Goal: Task Accomplishment & Management: Manage account settings

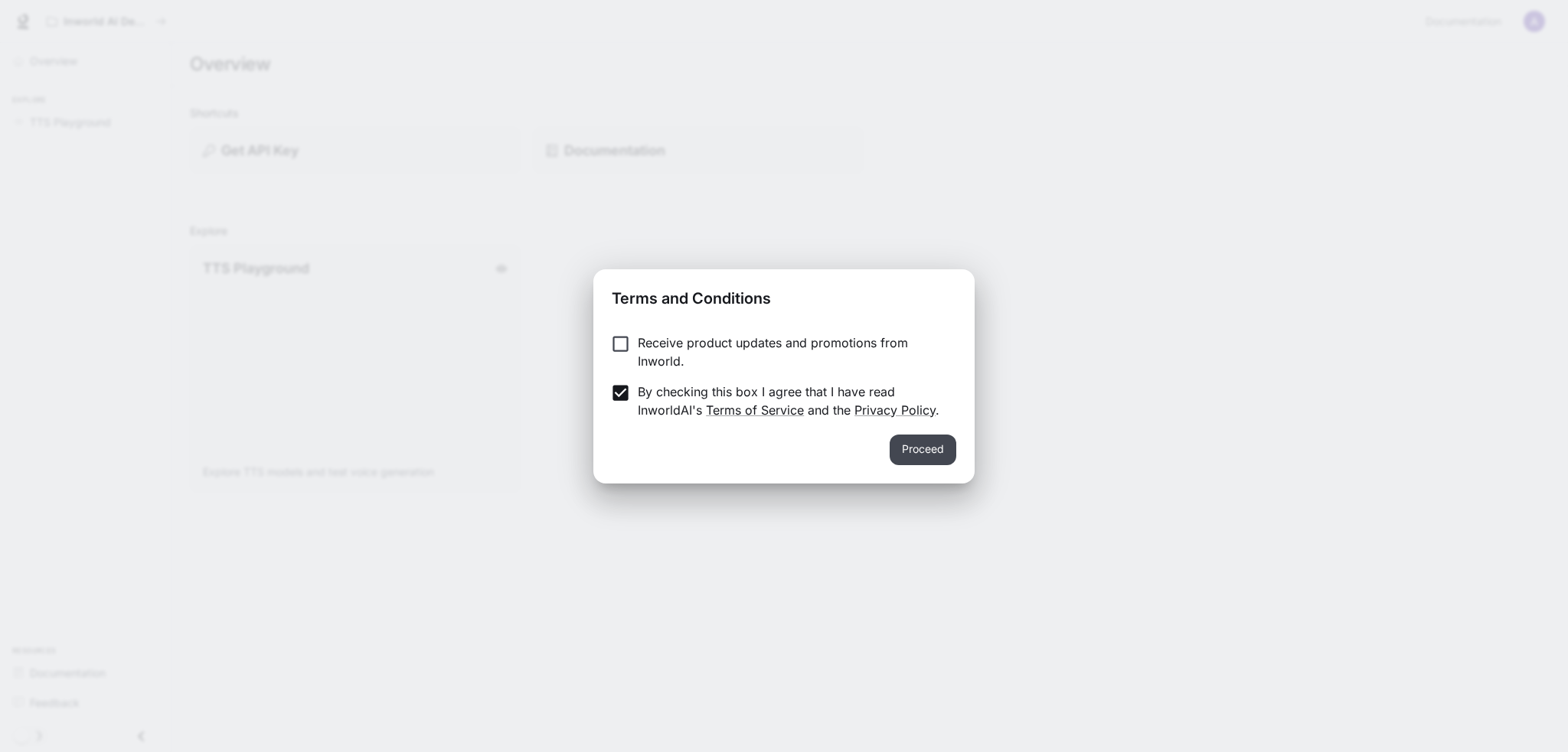
click at [937, 449] on button "Proceed" at bounding box center [923, 449] width 66 height 30
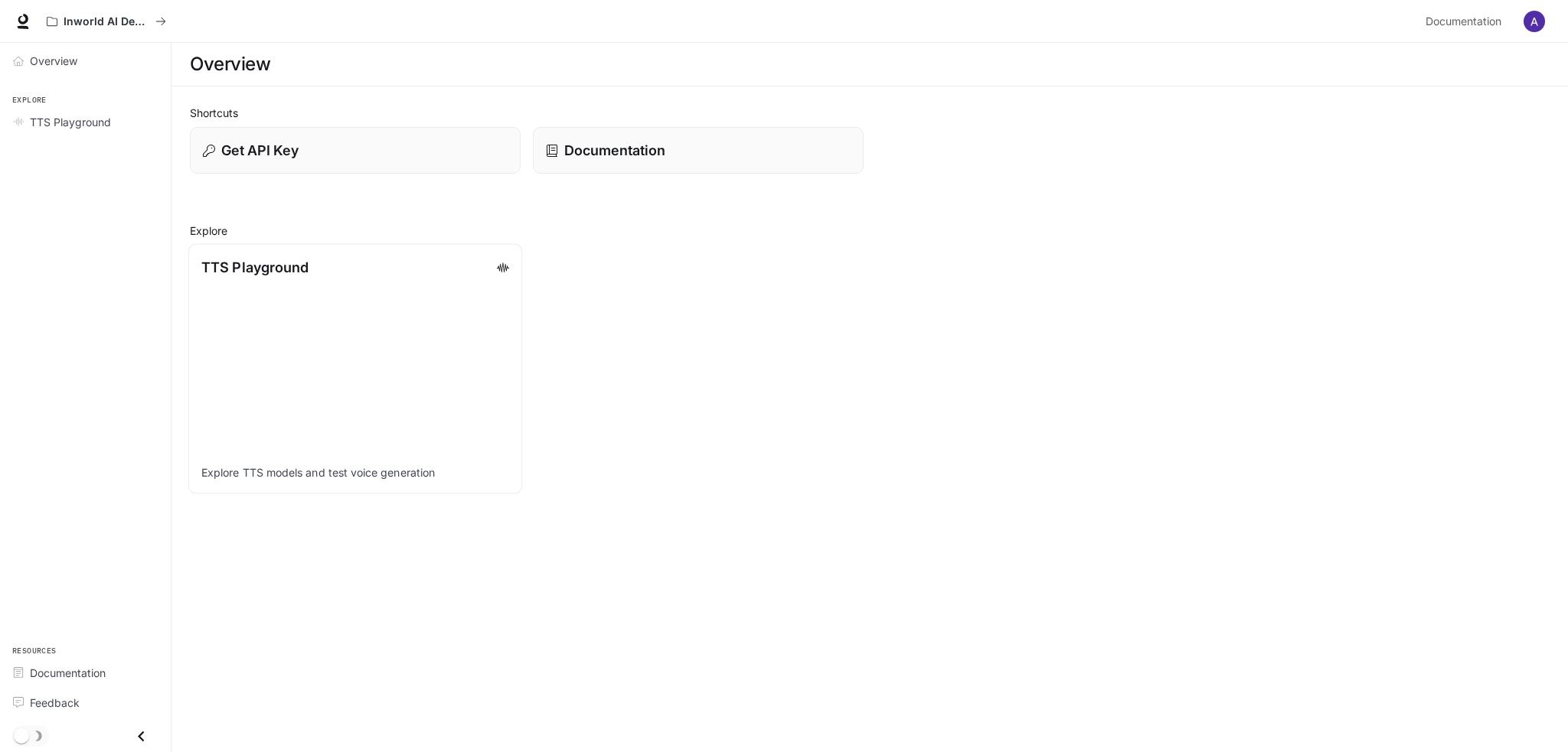
click at [429, 324] on link "TTS Playground Explore TTS models and test voice generation" at bounding box center [355, 368] width 333 height 250
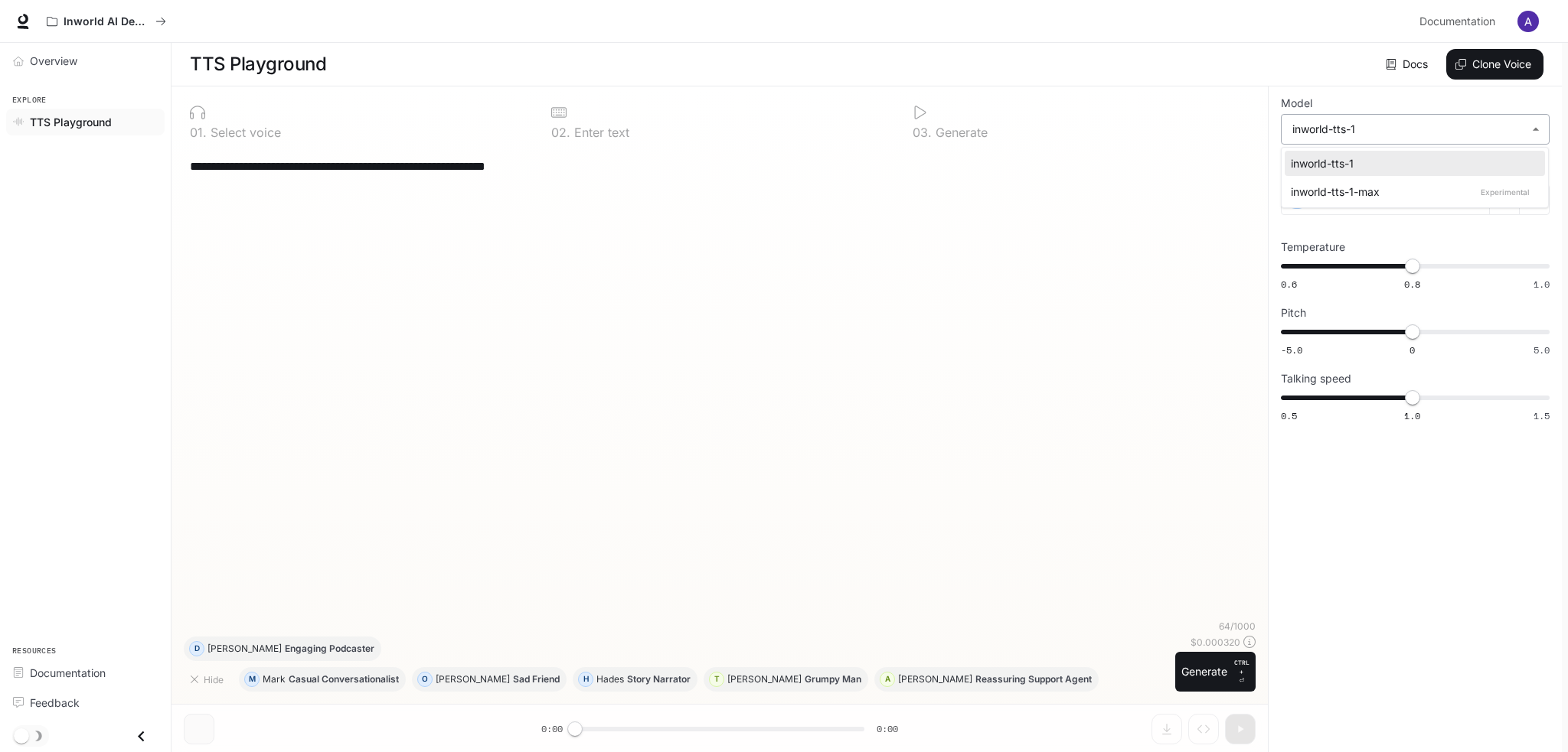
click at [1509, 125] on body "**********" at bounding box center [784, 376] width 1568 height 753
click at [1511, 125] on div at bounding box center [784, 376] width 1568 height 752
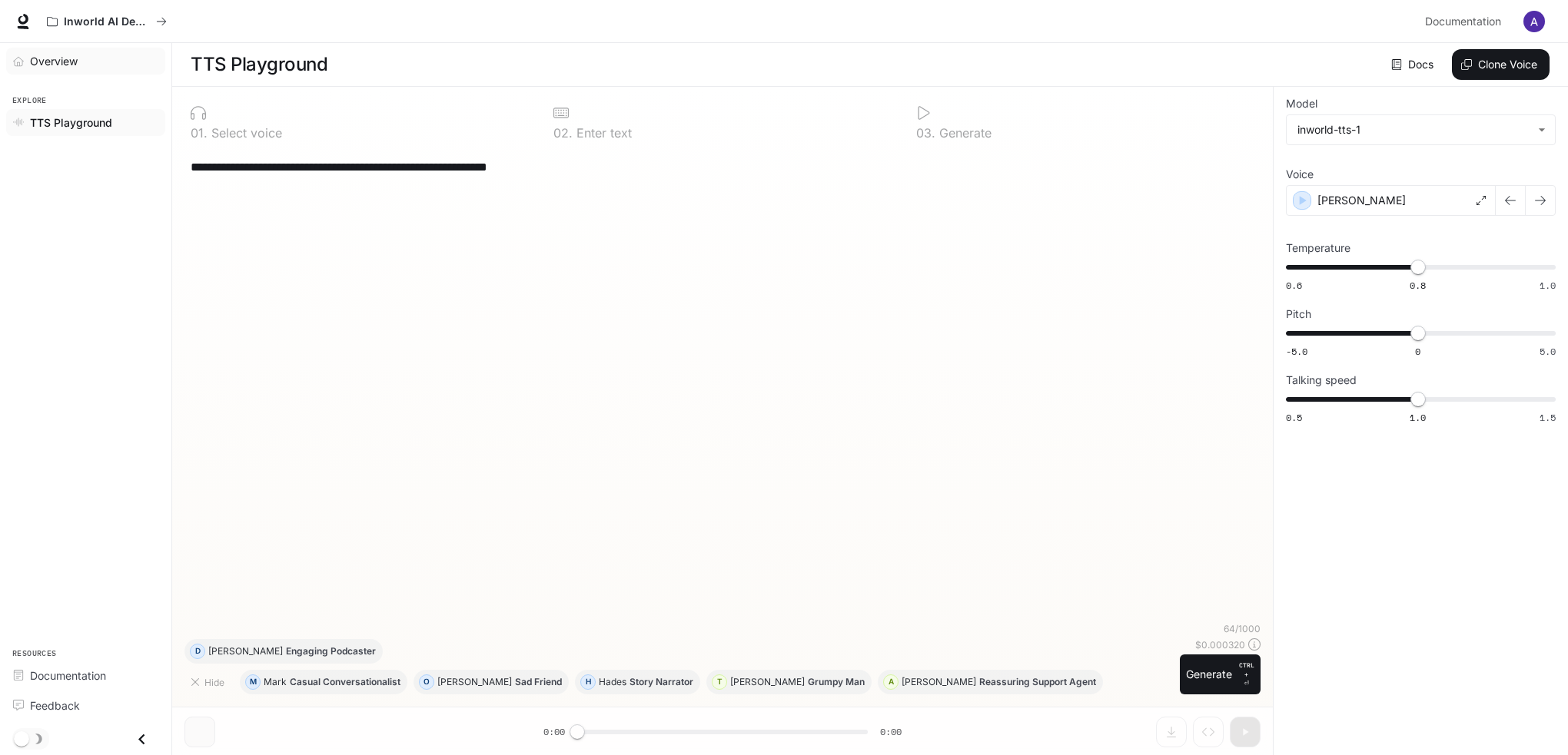
click at [53, 60] on span "Overview" at bounding box center [54, 60] width 48 height 16
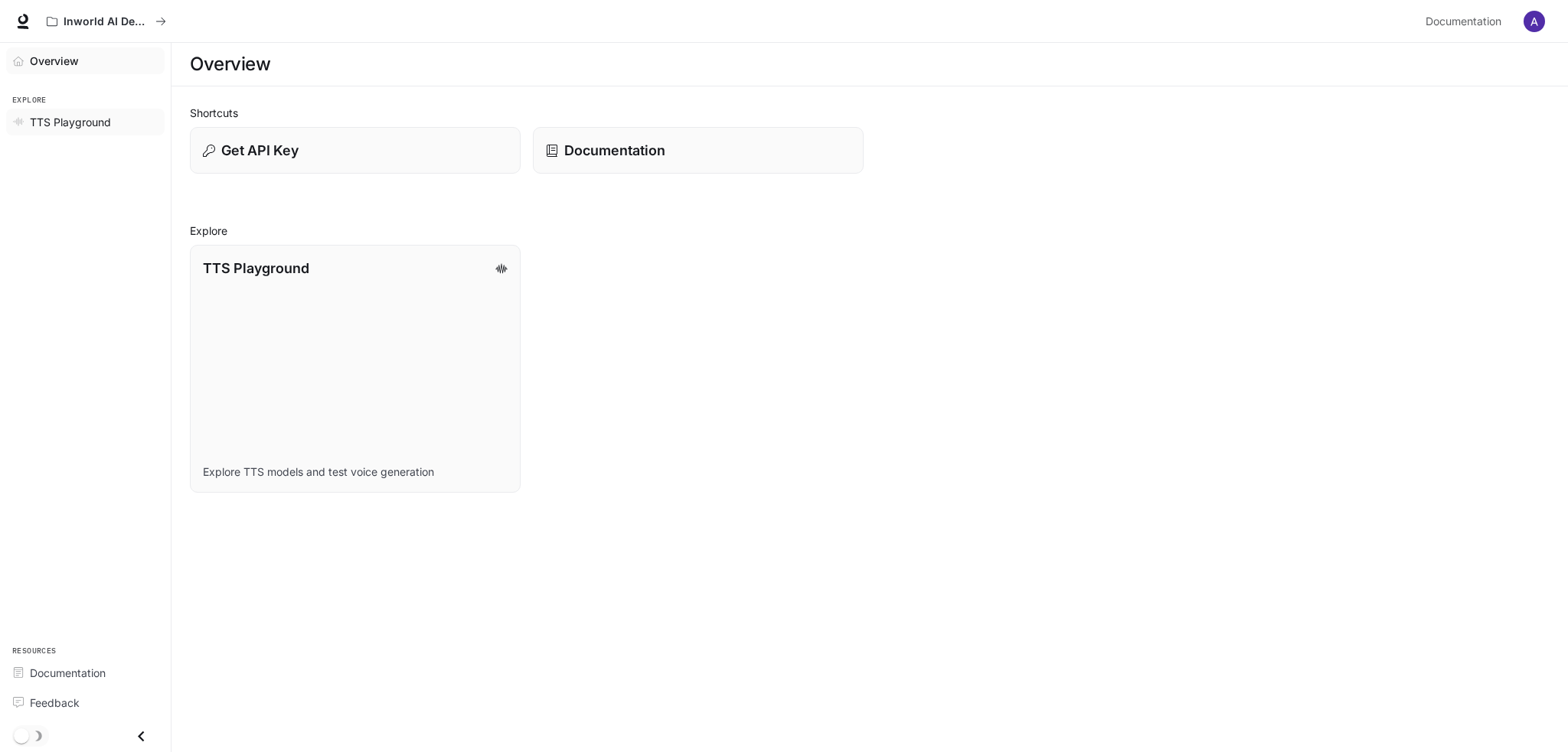
click at [100, 121] on span "TTS Playground" at bounding box center [70, 121] width 81 height 16
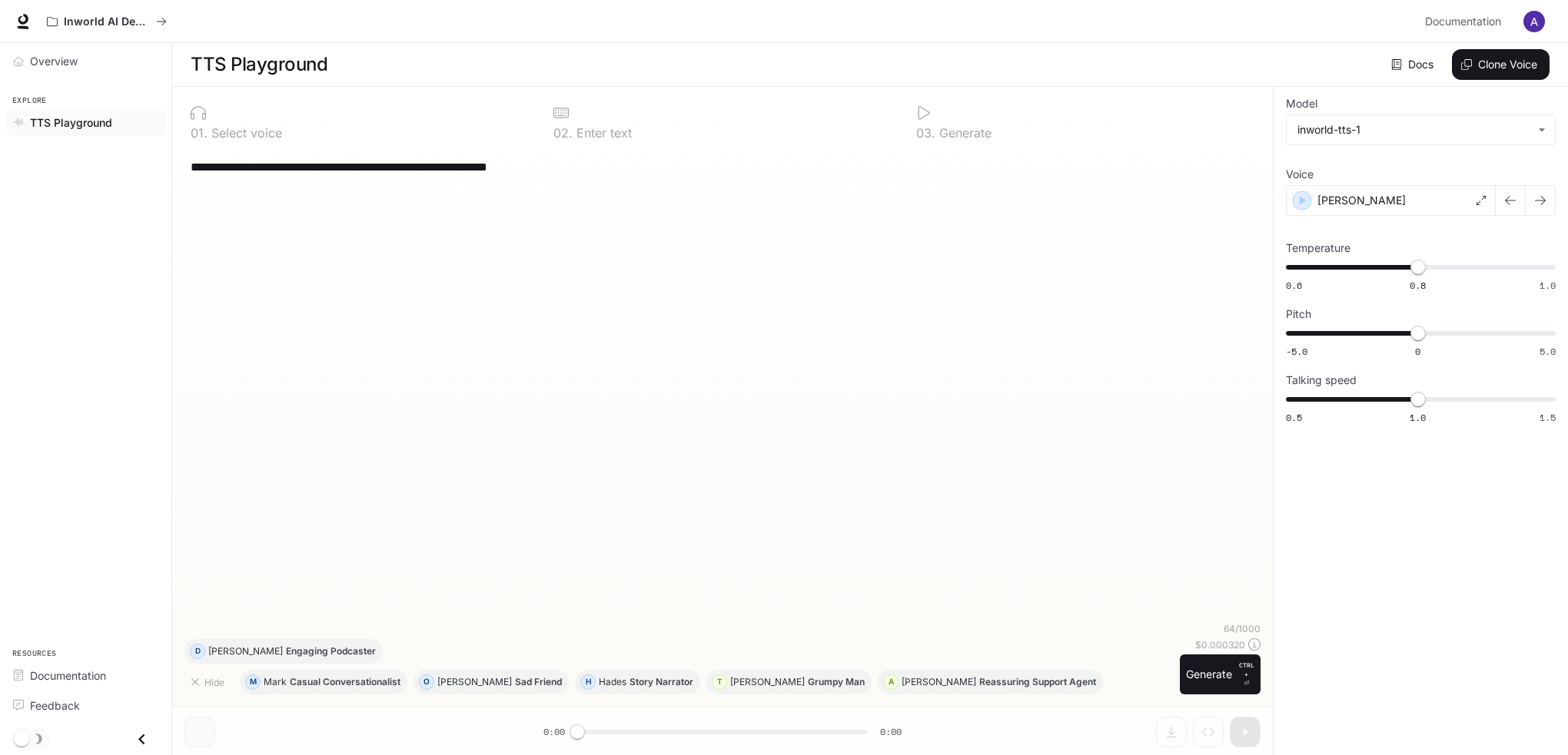
drag, startPoint x: 102, startPoint y: 119, endPoint x: 46, endPoint y: 225, distance: 119.9
click at [46, 225] on div "Overview Explore TTS Playground Resources Documentation Feedback" at bounding box center [85, 399] width 171 height 712
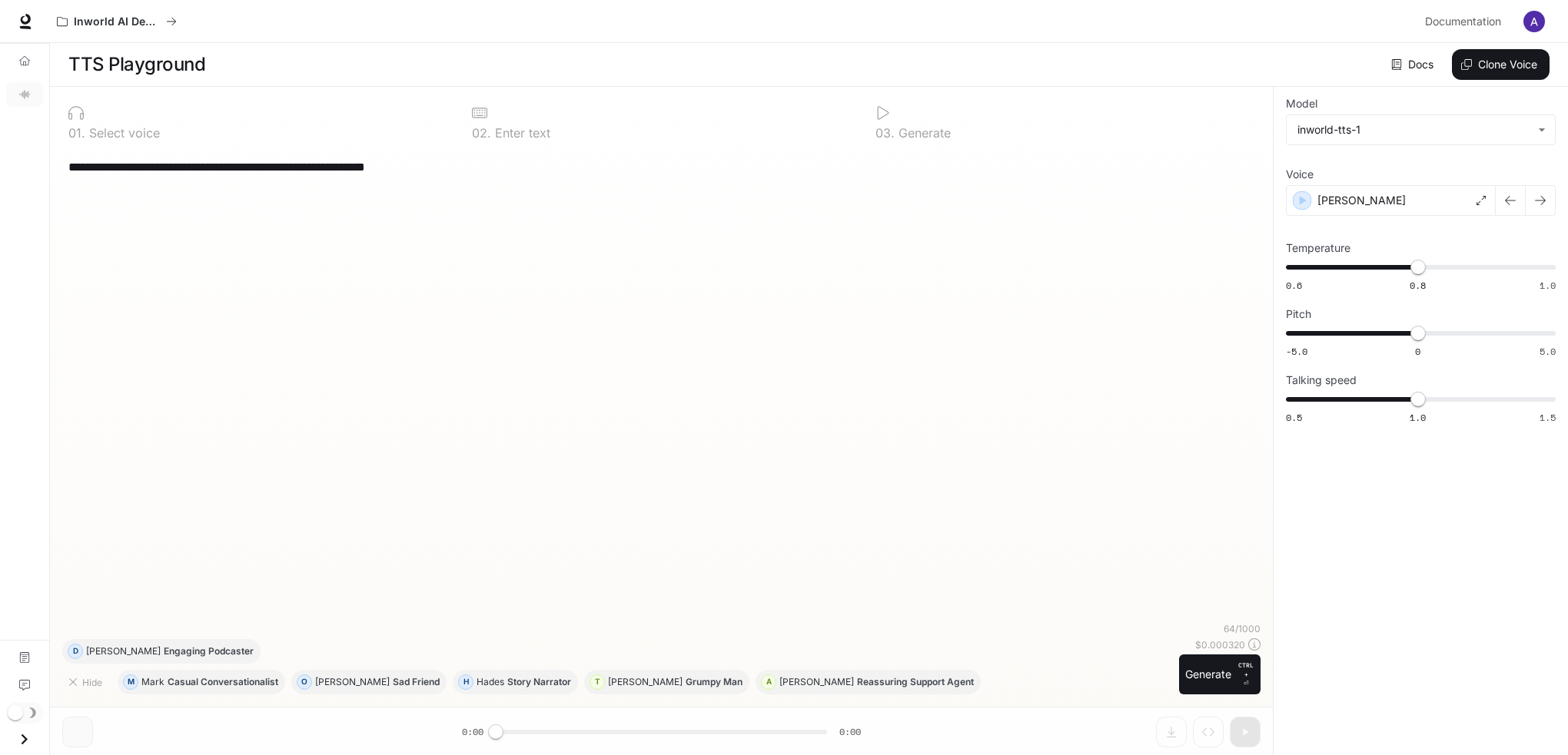
click at [20, 127] on div "Overview TTS Playground Documentation Feedback" at bounding box center [24, 399] width 49 height 712
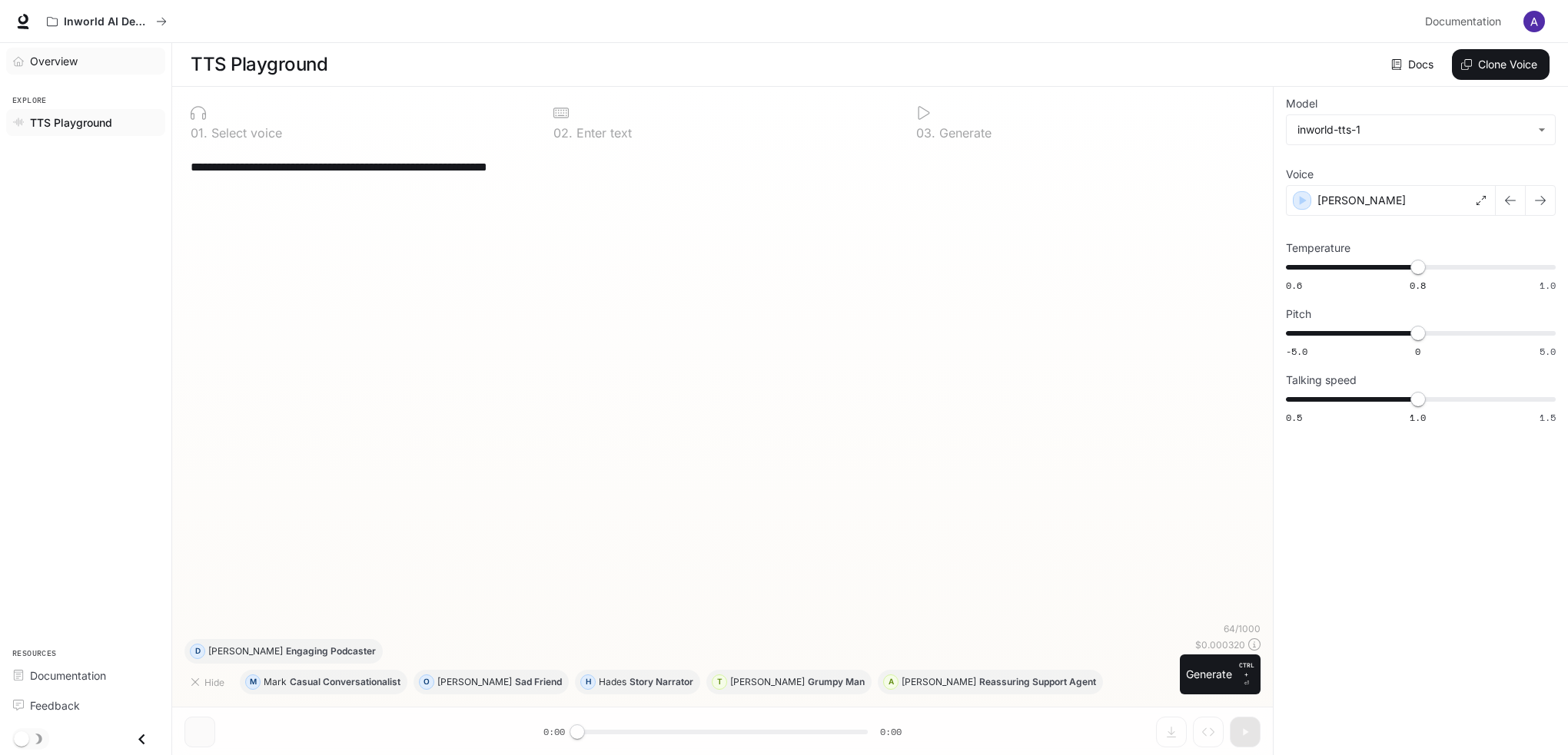
click at [53, 61] on span "Overview" at bounding box center [54, 60] width 48 height 16
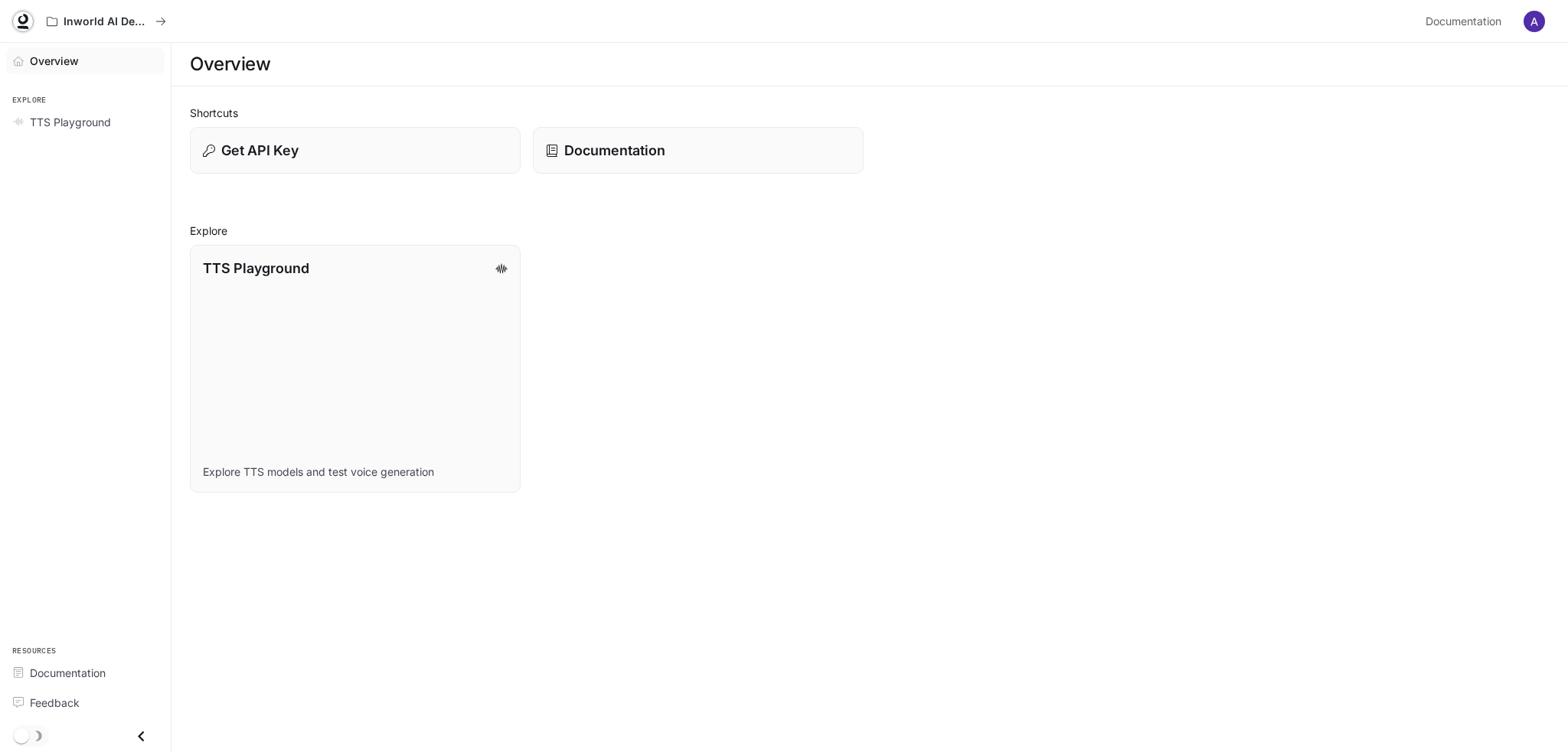
click at [28, 15] on icon at bounding box center [23, 21] width 16 height 16
click at [660, 154] on p "Documentation" at bounding box center [613, 150] width 102 height 20
click at [297, 288] on link "TTS Playground Explore TTS models and test voice generation" at bounding box center [355, 368] width 333 height 250
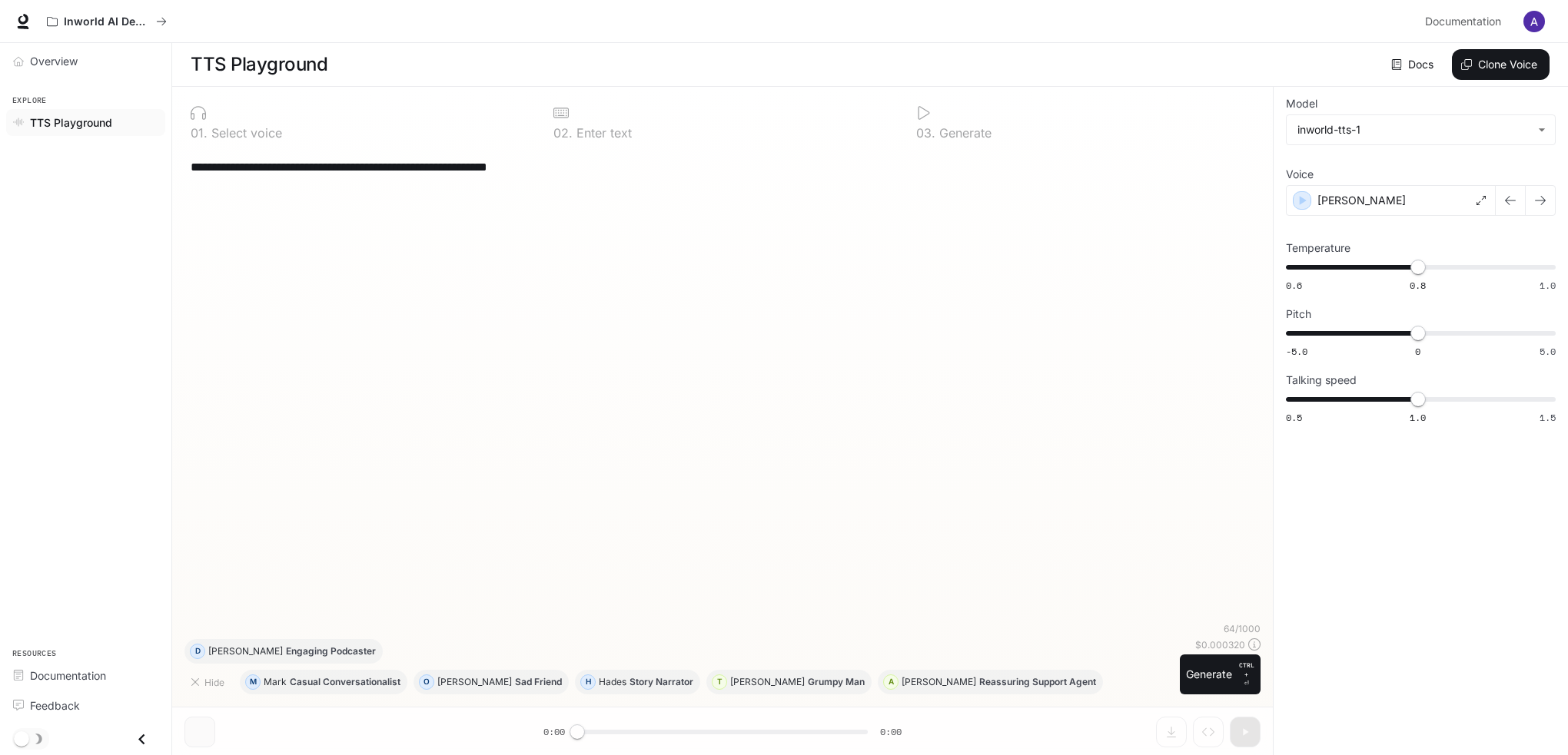
click at [230, 130] on p "Select voice" at bounding box center [244, 132] width 75 height 12
click at [248, 187] on div "**********" at bounding box center [723, 384] width 1076 height 474
click at [80, 20] on p "Inworld AI Demos" at bounding box center [106, 22] width 86 height 13
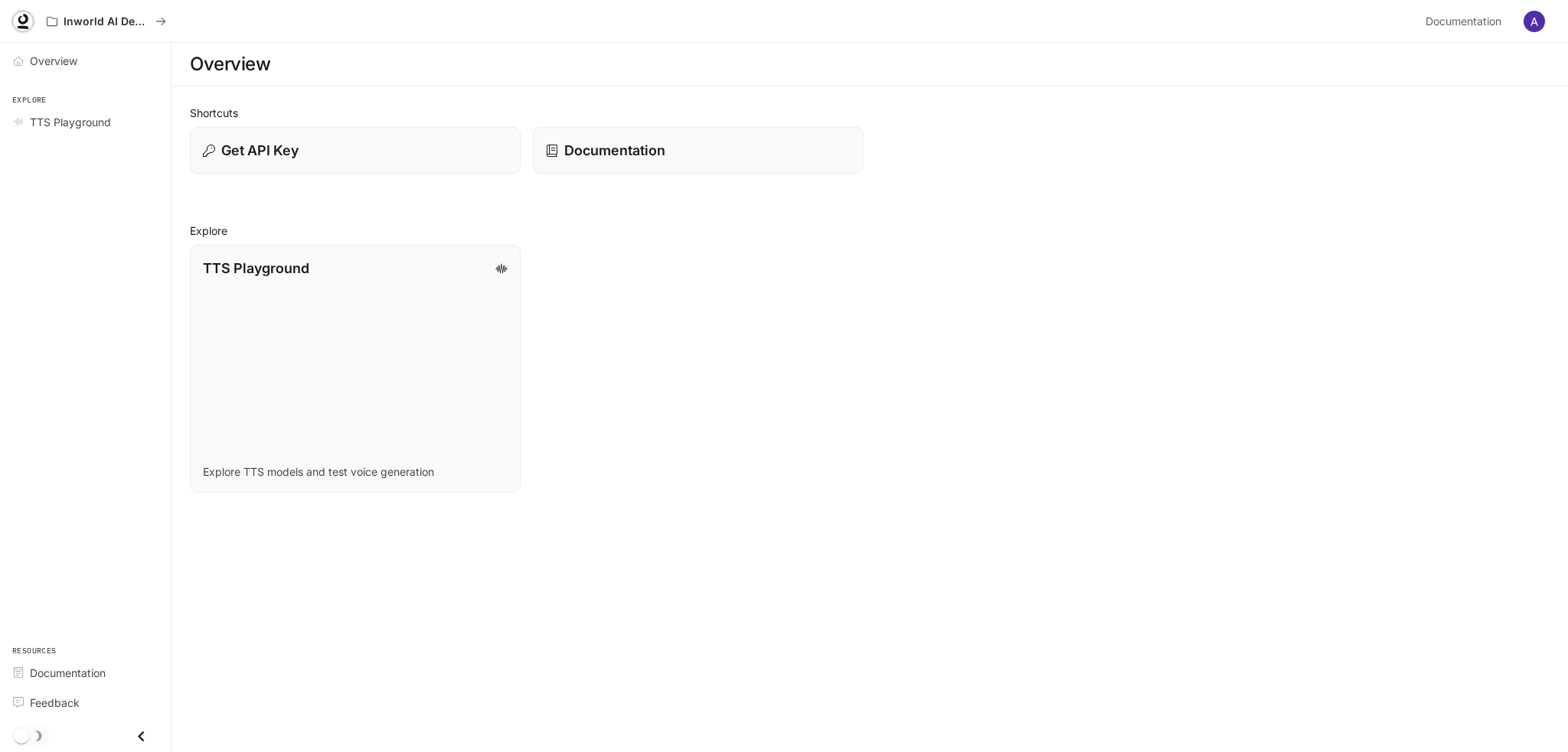
click at [25, 15] on icon at bounding box center [23, 19] width 10 height 11
click at [60, 52] on link "Overview" at bounding box center [86, 61] width 158 height 27
click at [1530, 15] on img "button" at bounding box center [1533, 21] width 21 height 21
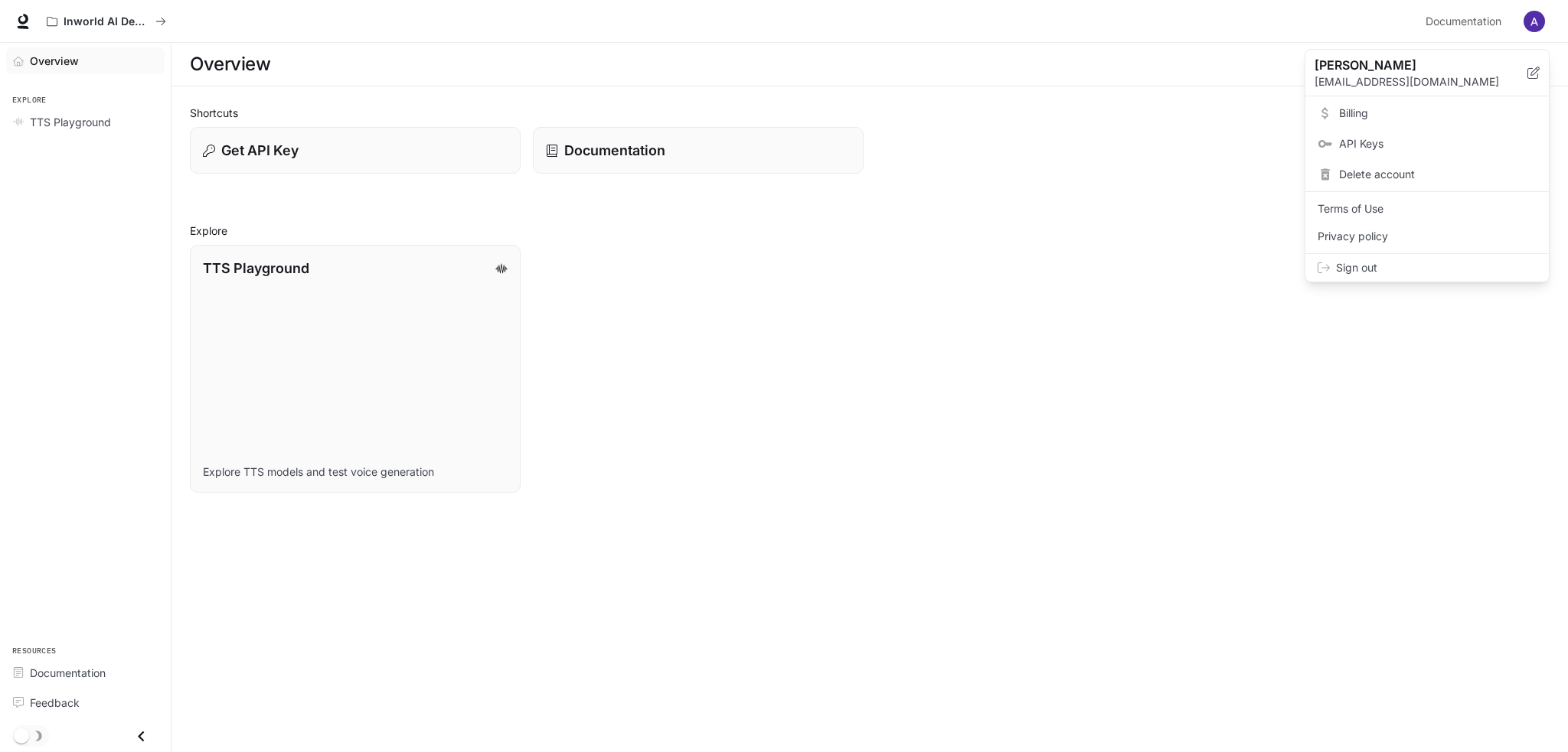
click at [1393, 167] on span "Delete account" at bounding box center [1437, 174] width 197 height 16
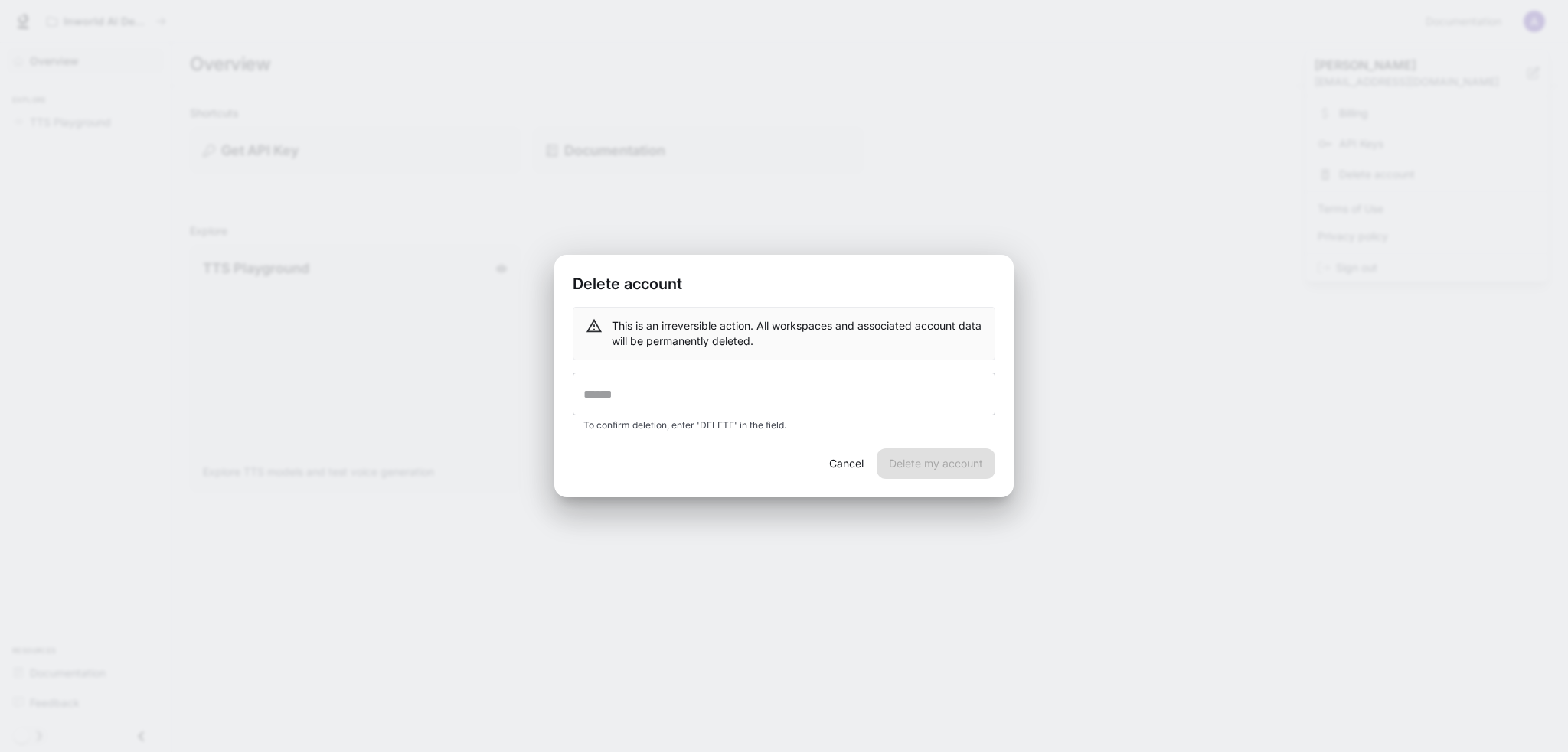
click at [900, 457] on div "Cancel Delete my account" at bounding box center [784, 472] width 459 height 49
click at [624, 389] on input "text" at bounding box center [784, 394] width 423 height 43
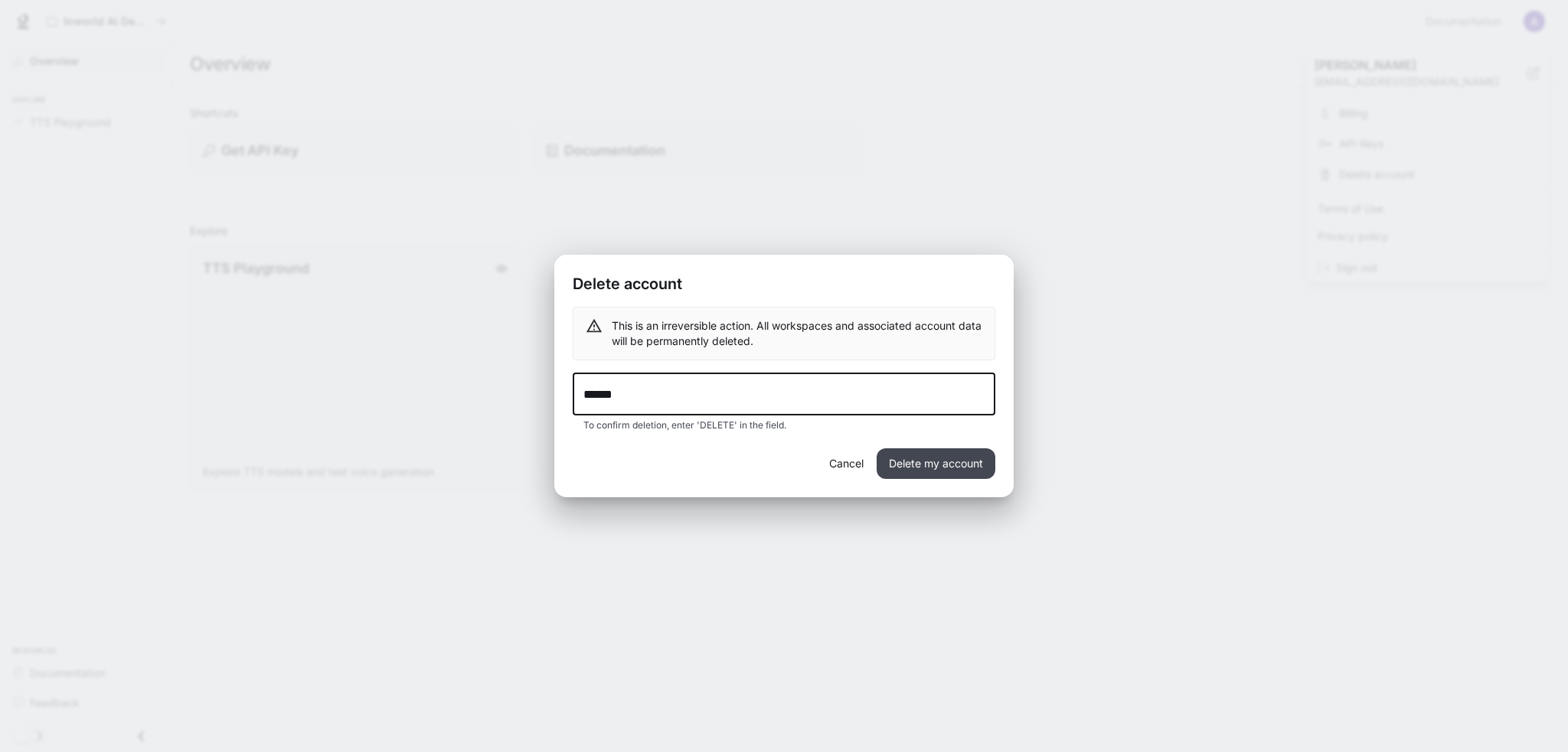
type input "******"
click at [976, 466] on button "Delete my account" at bounding box center [935, 463] width 119 height 30
